Goal: Task Accomplishment & Management: Complete application form

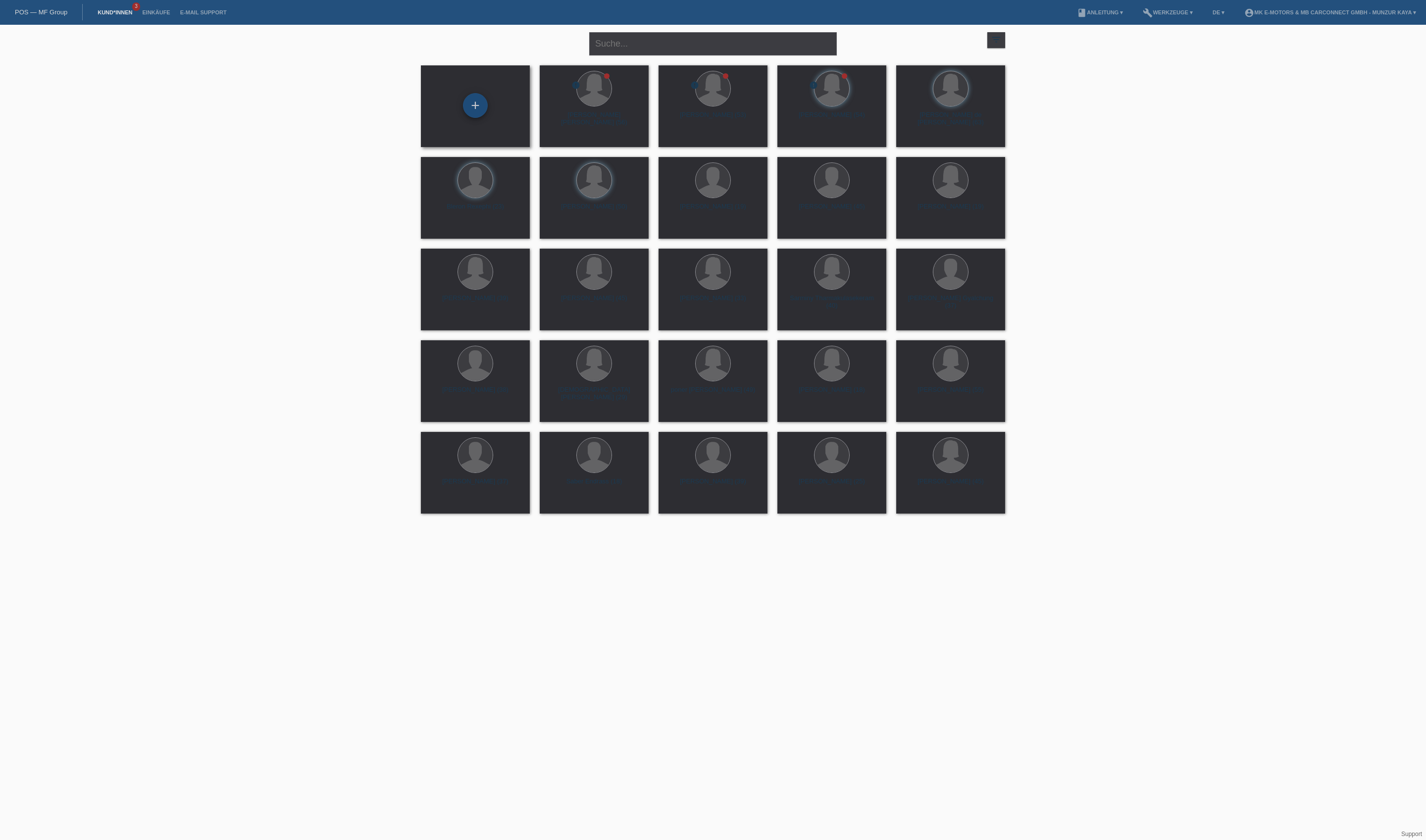
click at [472, 98] on div "+" at bounding box center [475, 105] width 23 height 17
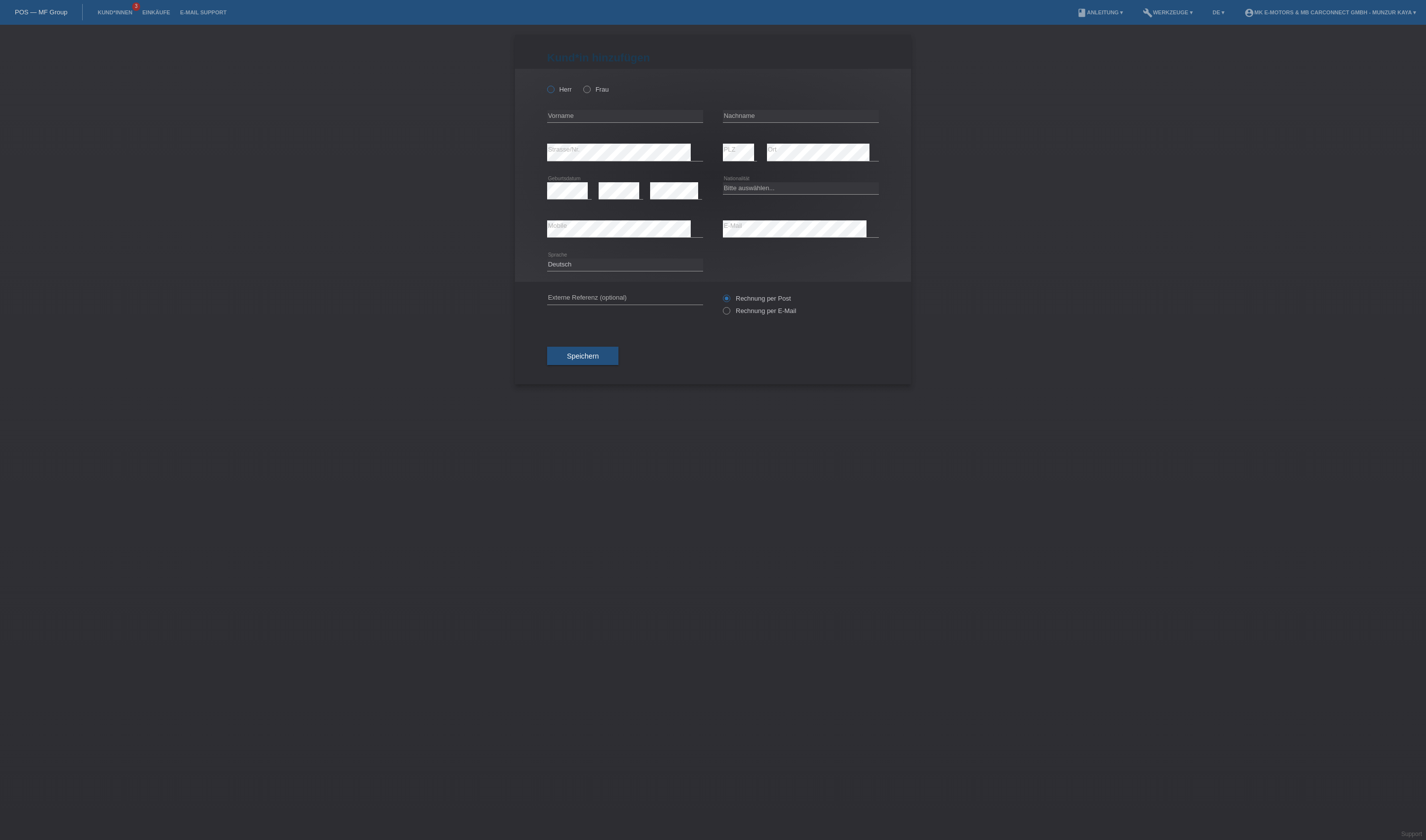
click at [572, 93] on label "Herr" at bounding box center [559, 89] width 24 height 7
click at [553, 92] on input "Herr" at bounding box center [550, 88] width 6 height 6
radio input "true"
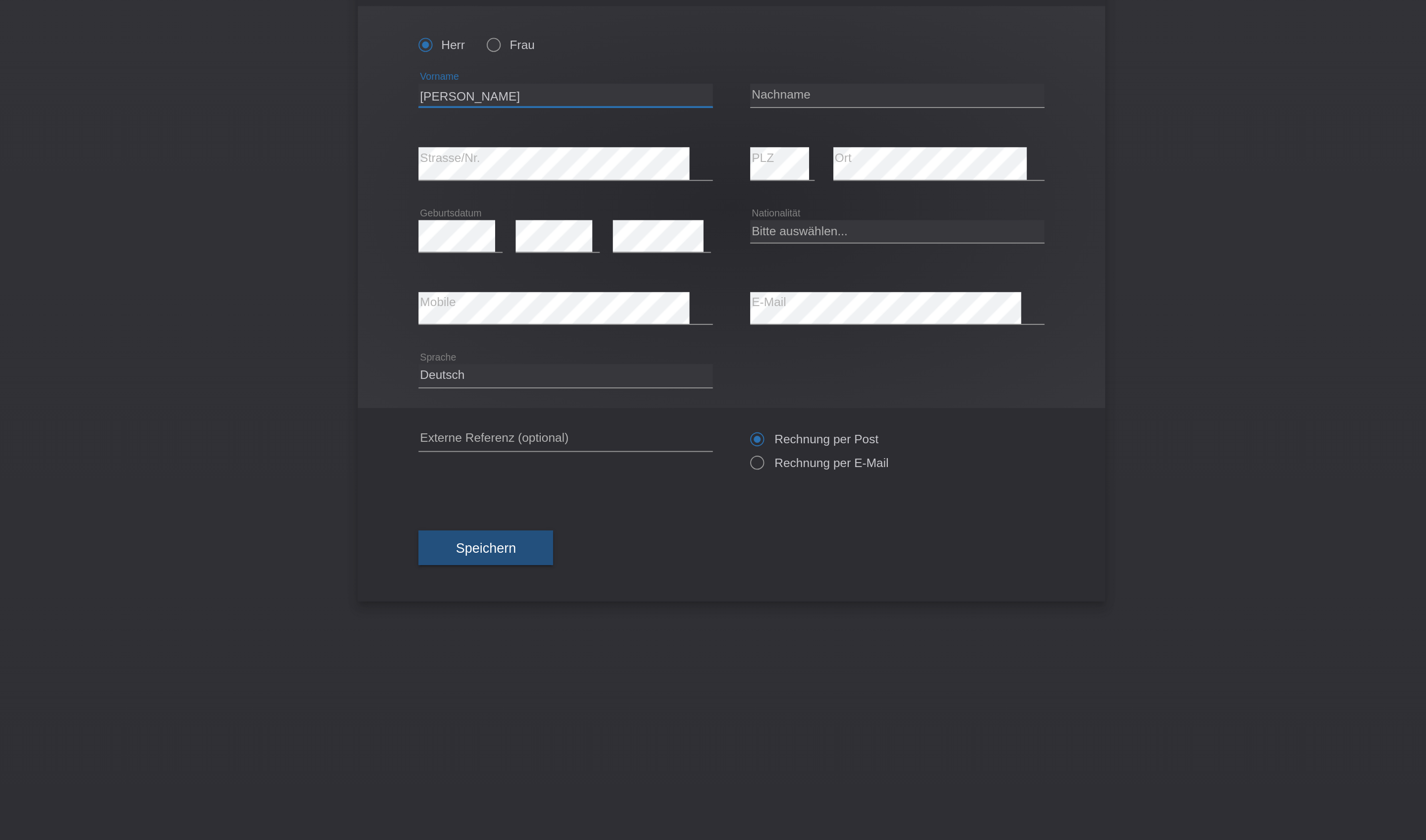
type input "[PERSON_NAME]"
type input "De [DEMOGRAPHIC_DATA][PERSON_NAME]"
click at [599, 199] on icon at bounding box center [620, 199] width 44 height 1
select select "PT"
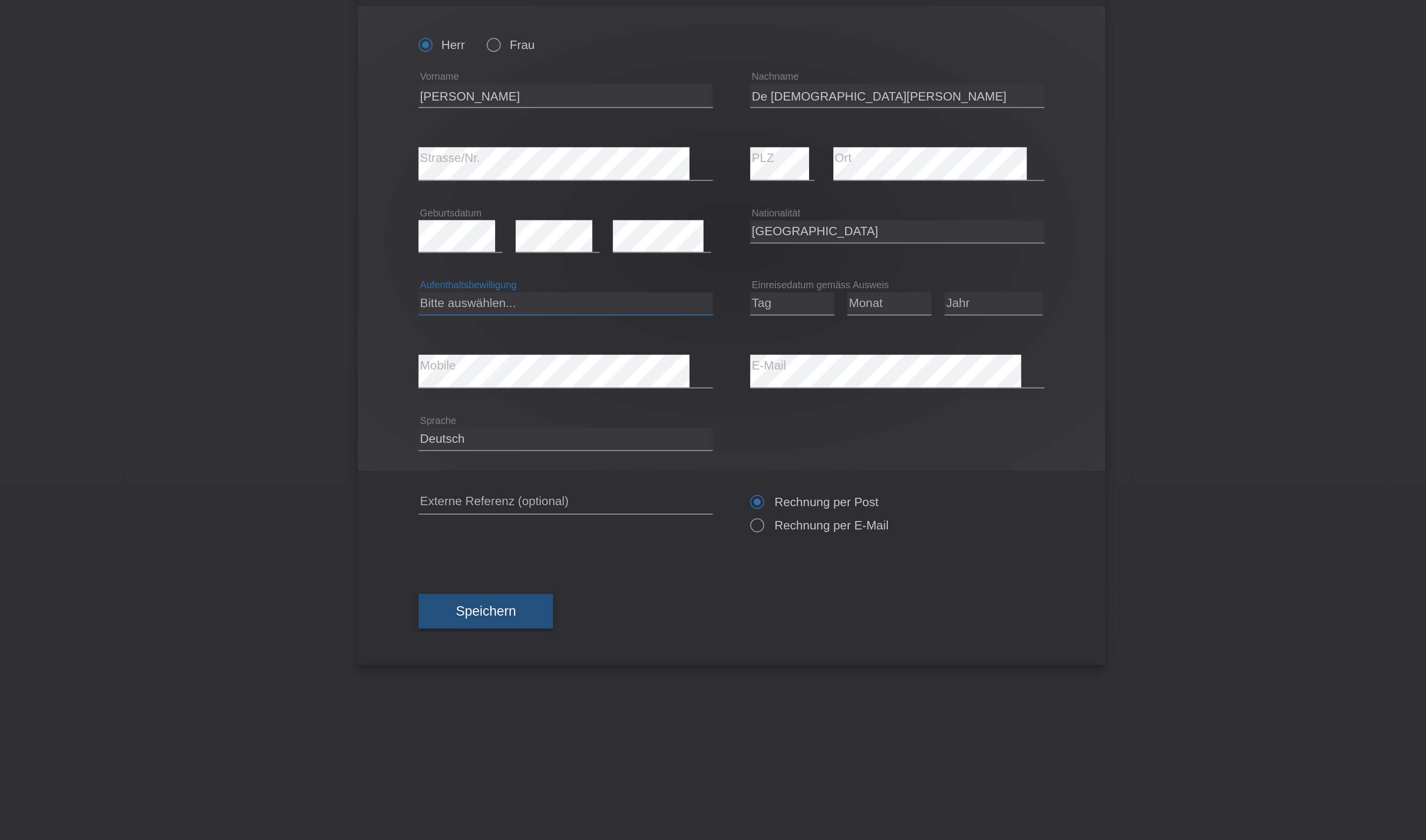
select select "C"
select select "21"
select select "07"
select select "1990"
click at [723, 271] on icon at bounding box center [800, 271] width 156 height 1
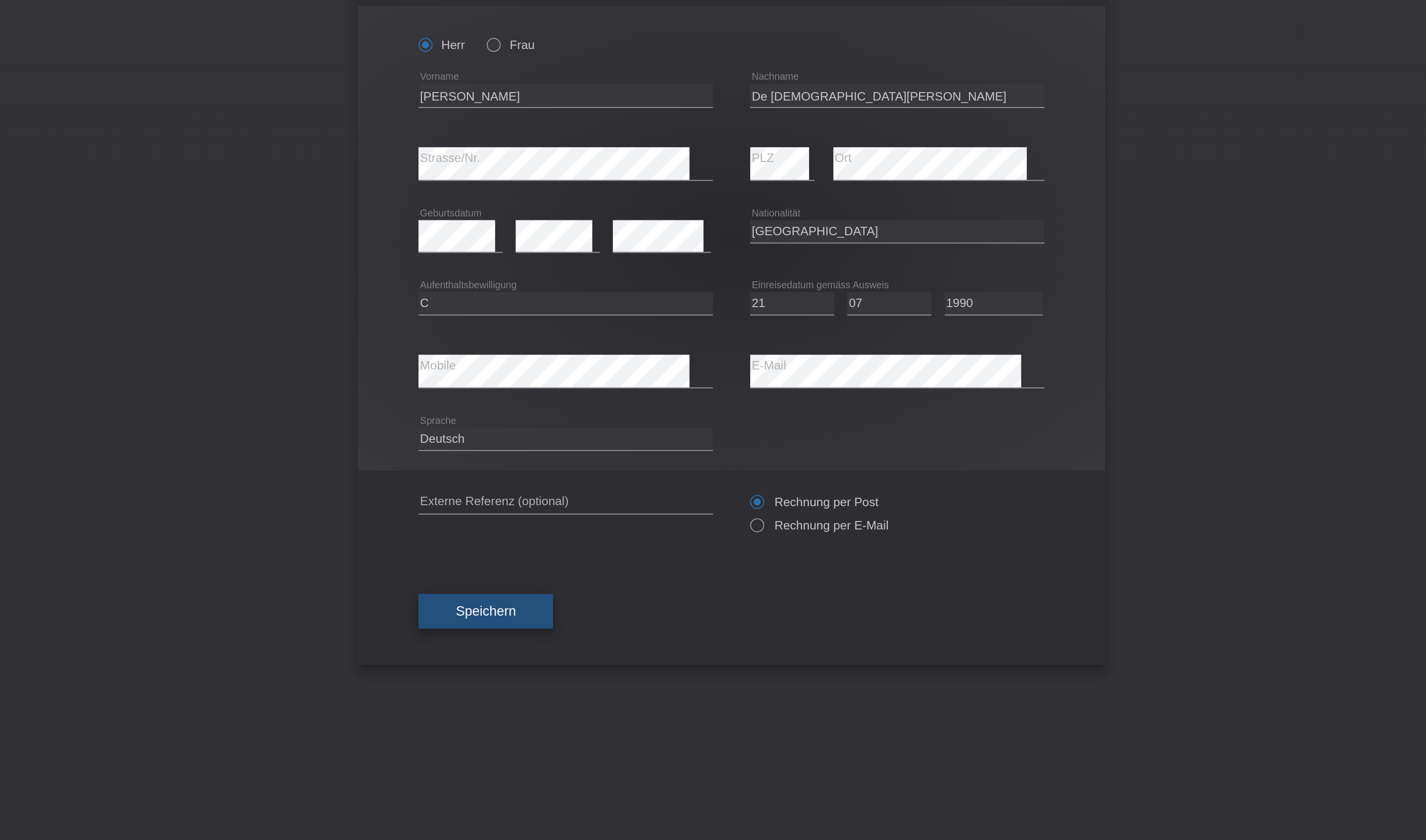
click at [547, 399] on button "Speichern" at bounding box center [582, 389] width 71 height 19
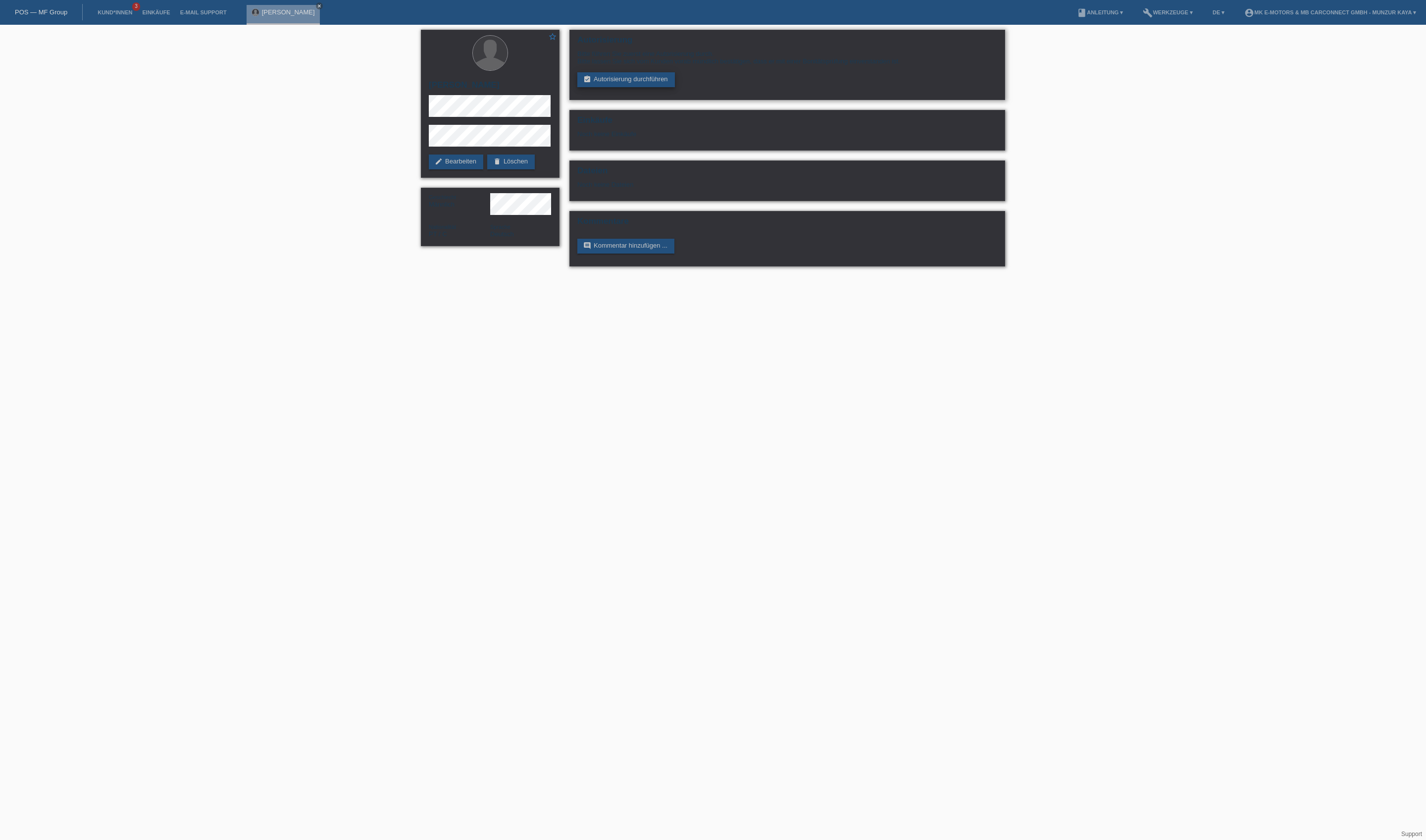
click at [675, 87] on link "assignment_turned_in Autorisierung durchführen" at bounding box center [626, 79] width 97 height 14
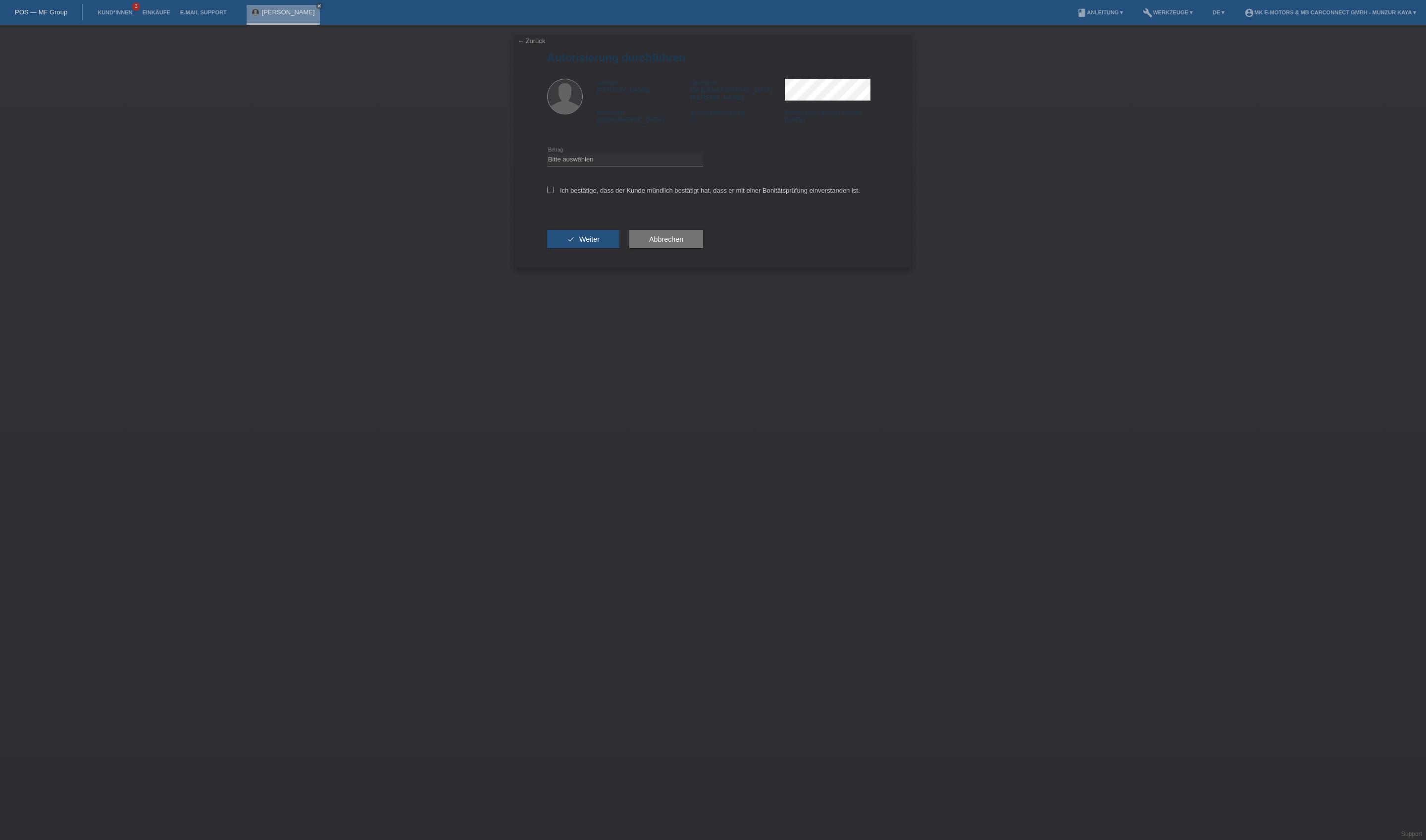
click at [658, 167] on icon at bounding box center [625, 166] width 156 height 1
select select "3"
click at [653, 194] on label "Ich bestätige, dass der Kunde mündlich bestätigt hat, dass er mit einer Bonität…" at bounding box center [703, 190] width 313 height 7
click at [553, 193] on input "Ich bestätige, dass der Kunde mündlich bestätigt hat, dass er mit einer Bonität…" at bounding box center [550, 189] width 6 height 6
checkbox input "true"
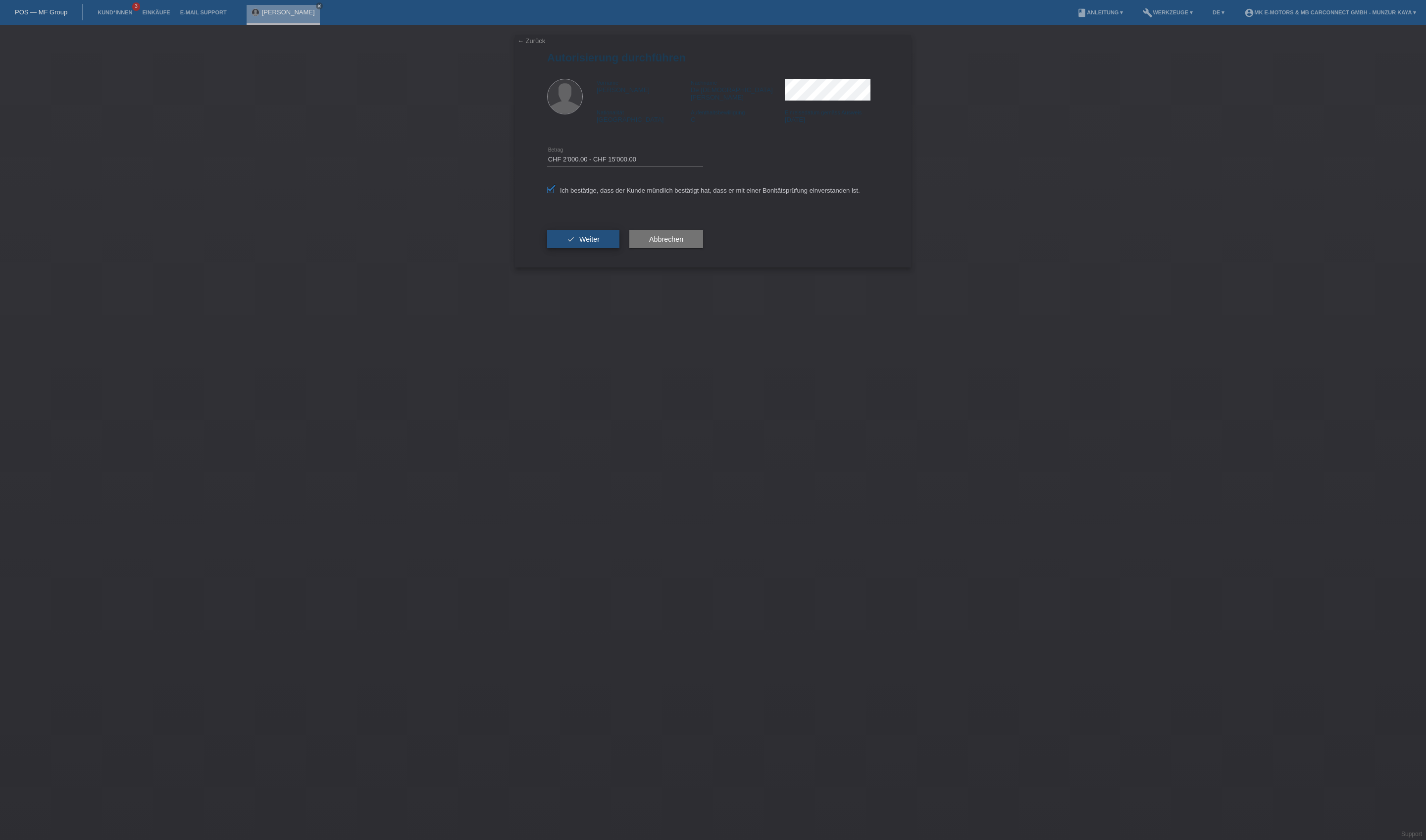
click at [619, 249] on button "check Weiter" at bounding box center [583, 239] width 72 height 19
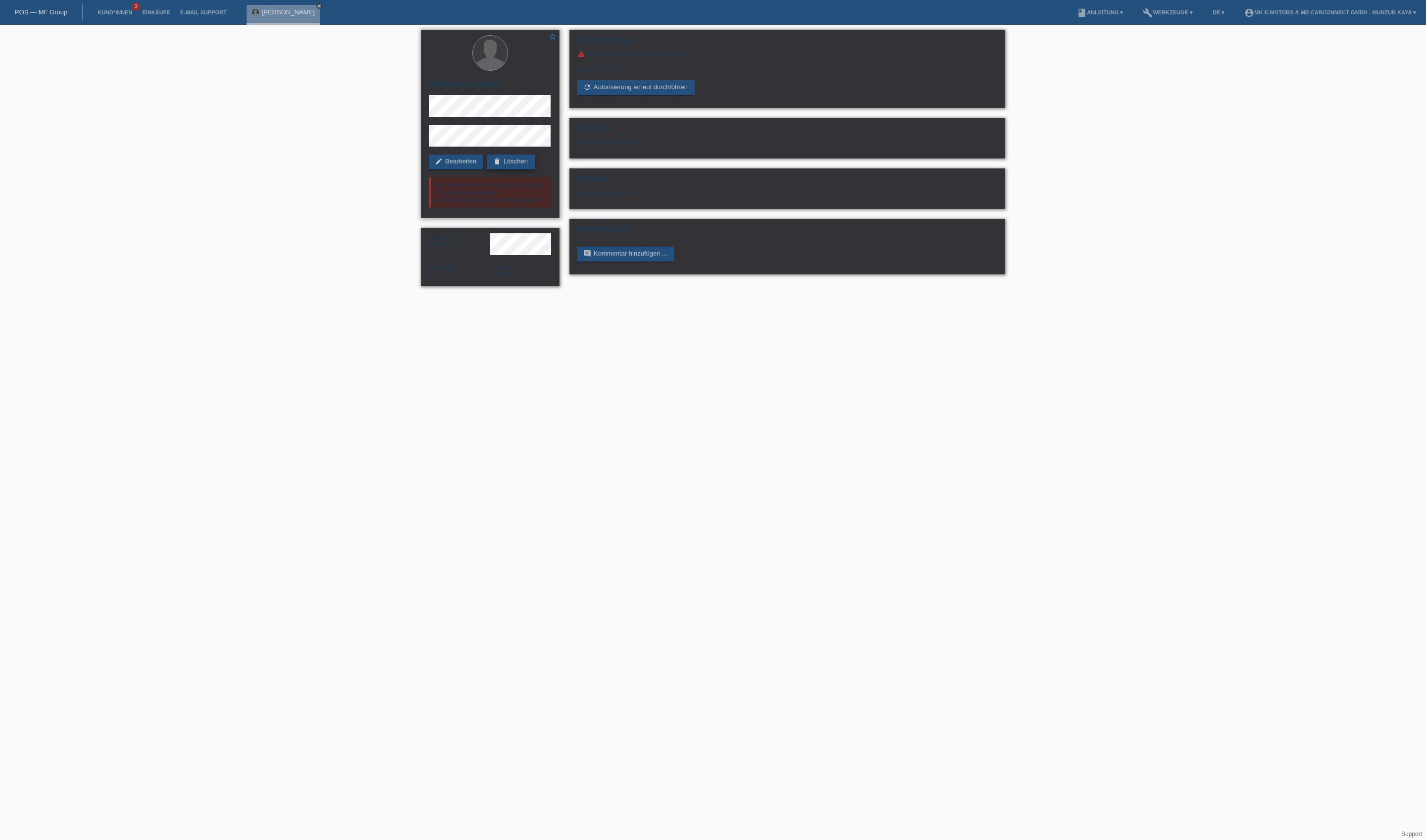
click at [488, 169] on link "delete Löschen" at bounding box center [511, 161] width 48 height 14
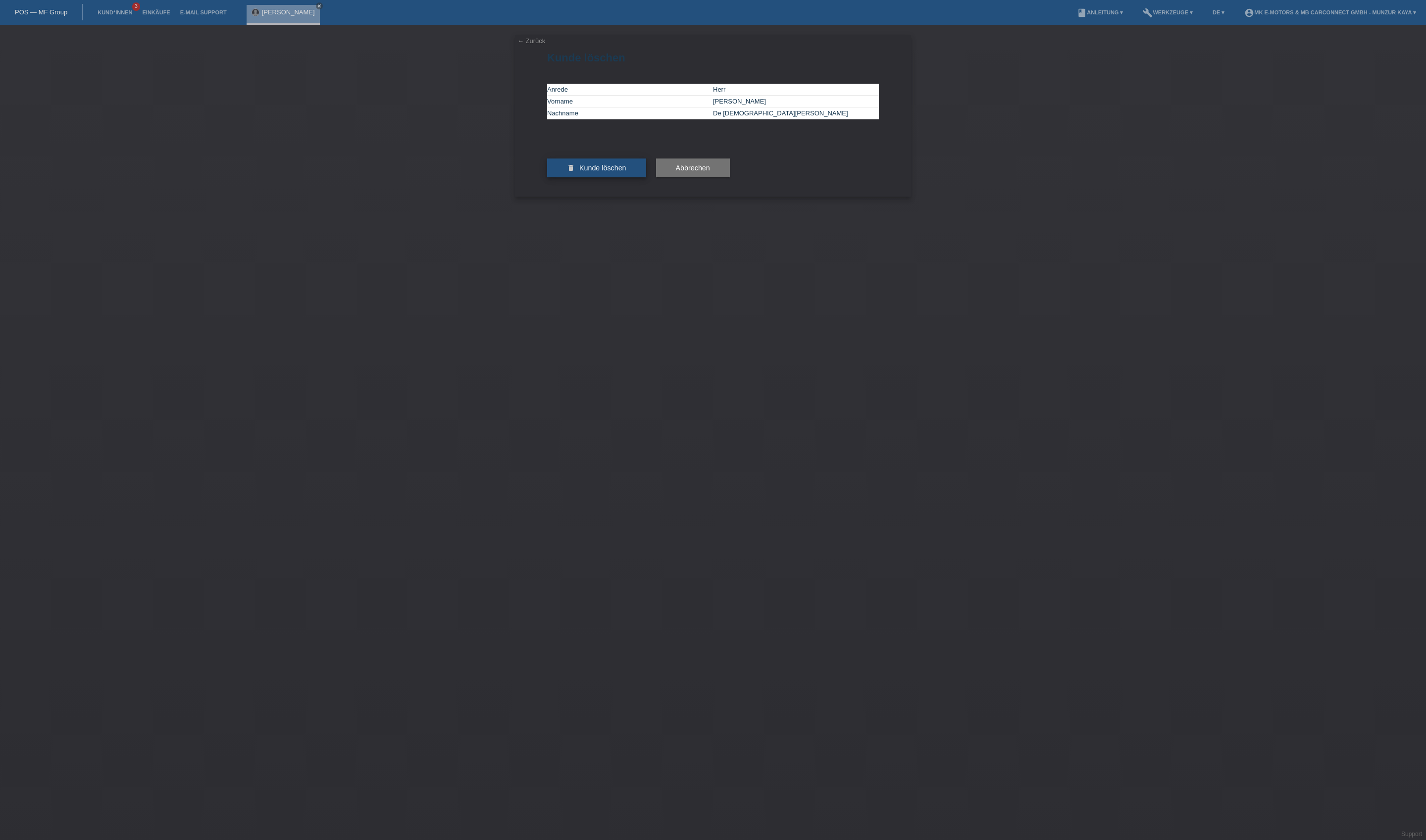
click at [575, 172] on icon "delete" at bounding box center [571, 168] width 8 height 8
